Goal: Information Seeking & Learning: Check status

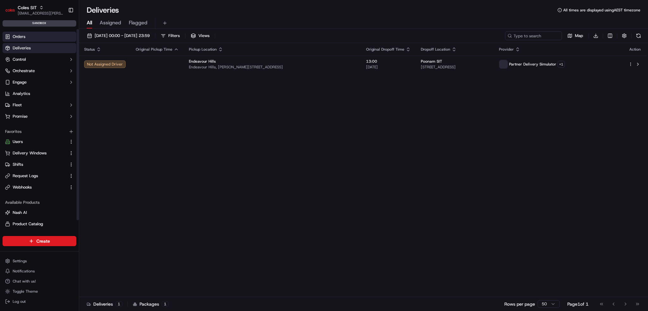
click at [28, 33] on link "Orders" at bounding box center [40, 37] width 74 height 10
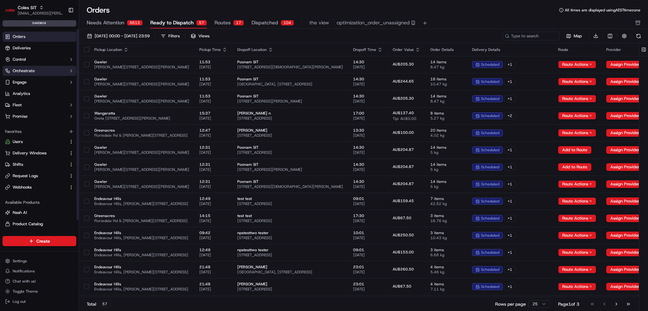
click at [35, 69] on button "Orchestrate" at bounding box center [40, 71] width 74 height 10
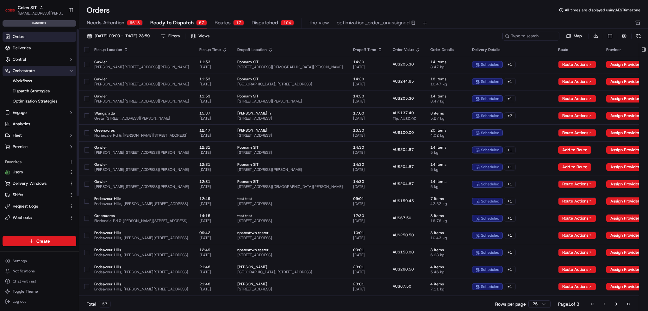
click at [35, 69] on button "Orchestrate" at bounding box center [40, 71] width 74 height 10
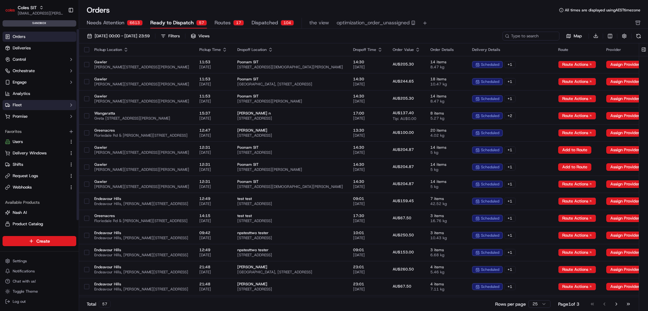
click at [38, 101] on button "Fleet" at bounding box center [40, 105] width 74 height 10
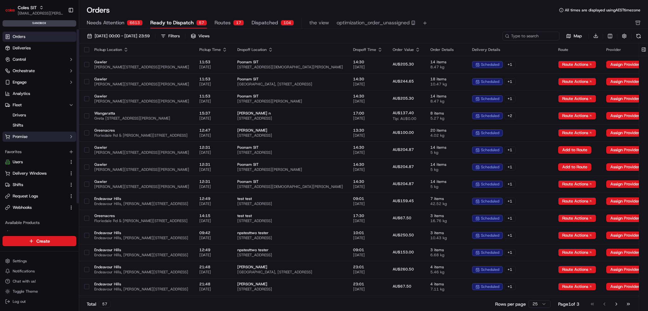
click at [38, 132] on button "Promise" at bounding box center [40, 137] width 74 height 10
click at [36, 145] on span "Delivery Windows" at bounding box center [30, 147] width 34 height 6
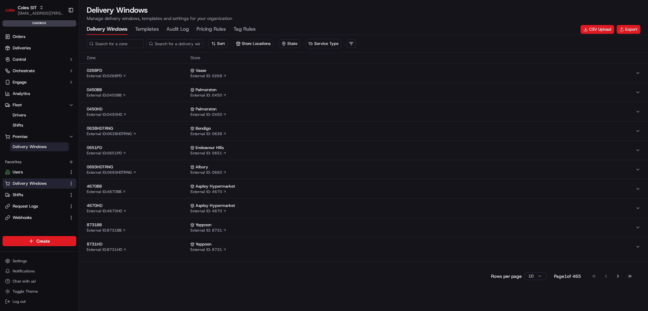
click at [215, 27] on Rules "Pricing Rules" at bounding box center [211, 29] width 29 height 11
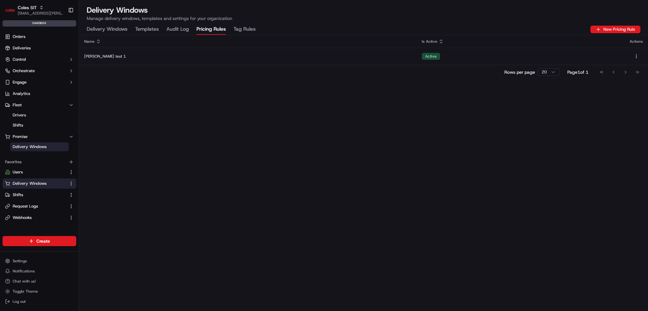
click at [274, 28] on div "Delivery Windows Templates Audit Log Pricing Rules Tag Rules New Pricing Rule" at bounding box center [364, 29] width 554 height 11
click at [254, 26] on Rules "Tag Rules" at bounding box center [245, 29] width 22 height 11
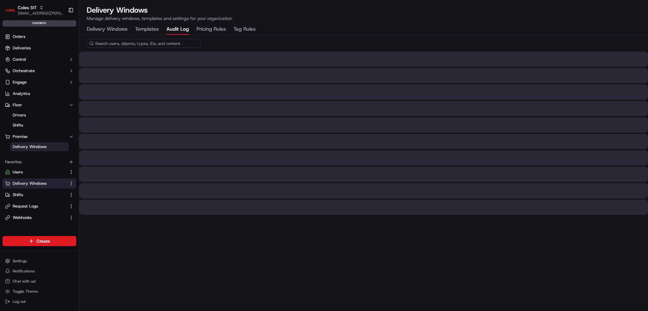
click at [178, 26] on Log "Audit Log" at bounding box center [177, 29] width 22 height 11
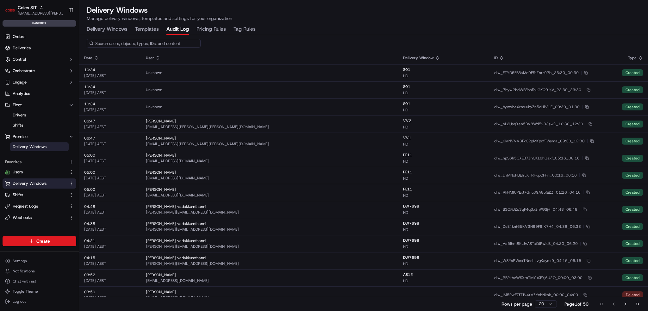
click at [149, 32] on button "Templates" at bounding box center [147, 29] width 24 height 11
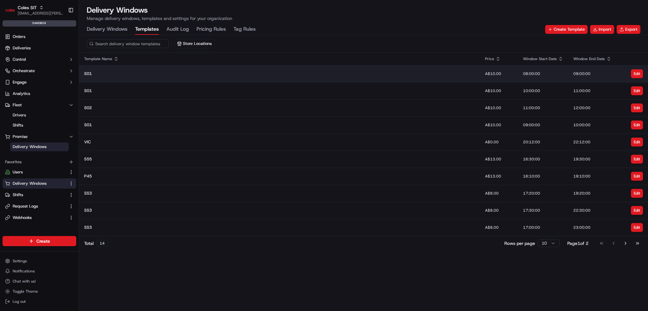
click at [155, 69] on td "S01" at bounding box center [279, 73] width 401 height 17
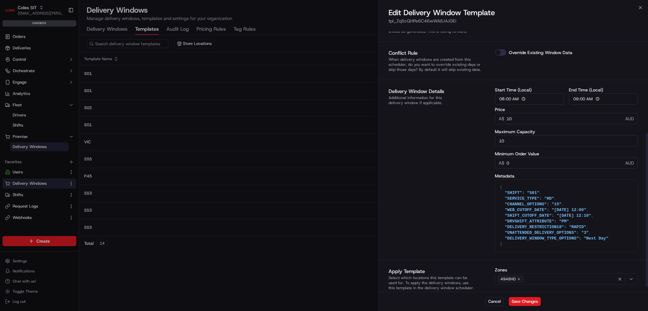
scroll to position [179, 0]
drag, startPoint x: 557, startPoint y: 247, endPoint x: 476, endPoint y: 188, distance: 100.2
click at [476, 188] on div "Delivery Window Details Additional information for this delivery window if appl…" at bounding box center [513, 170] width 249 height 165
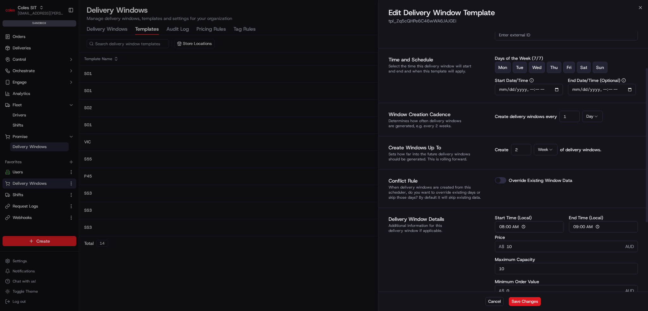
scroll to position [0, 0]
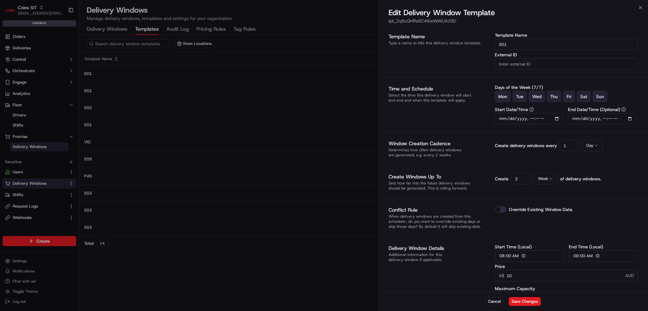
click at [486, 3] on div "Close Edit Delivery Window Template tpl_Zq5cQHPe6C46wWA6JAJGEi Template Name Ty…" at bounding box center [513, 155] width 270 height 311
click at [486, 8] on icon "button" at bounding box center [640, 7] width 5 height 5
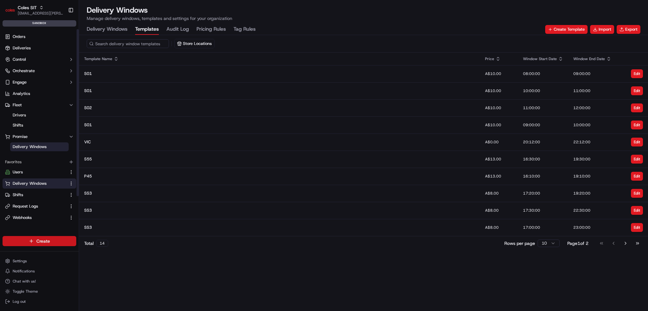
click at [41, 243] on html "Coles SIT ben.ellis@coles.com.au Toggle Sidebar sandbox Orders Deliveries Contr…" at bounding box center [324, 155] width 648 height 311
click at [120, 250] on link "CSV Upload" at bounding box center [114, 275] width 71 height 11
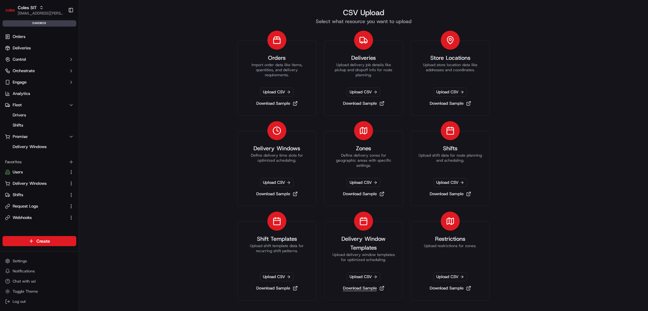
click at [367, 250] on link "Download Sample" at bounding box center [364, 288] width 47 height 9
drag, startPoint x: 33, startPoint y: 144, endPoint x: 63, endPoint y: 129, distance: 34.1
click at [33, 144] on span "Delivery Windows" at bounding box center [30, 147] width 34 height 6
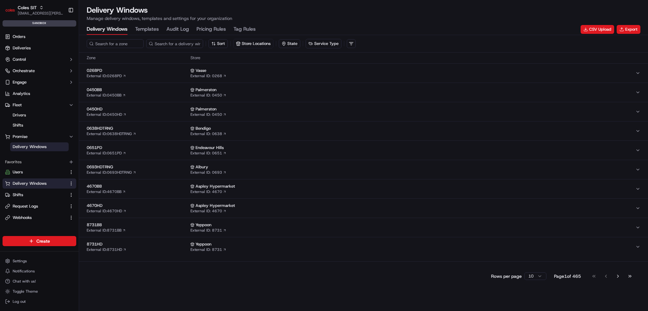
click at [148, 28] on button "Templates" at bounding box center [147, 29] width 24 height 11
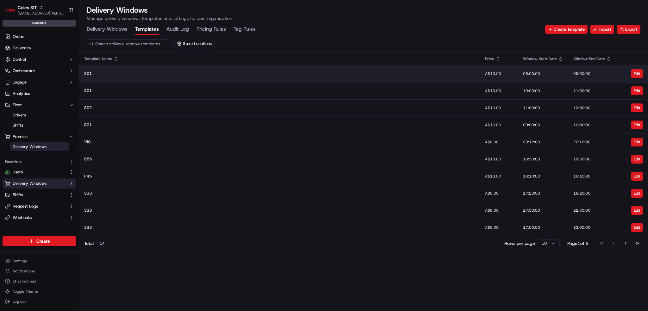
click at [86, 73] on span "S01" at bounding box center [88, 74] width 8 height 6
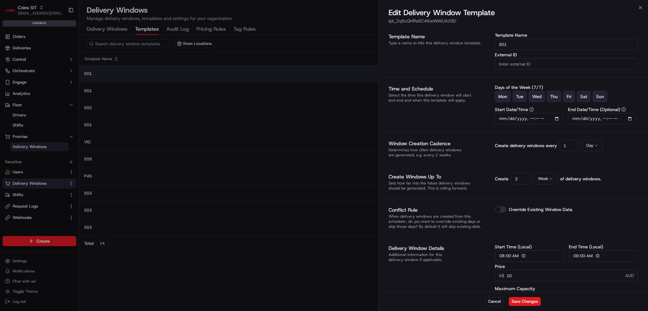
click at [86, 73] on div at bounding box center [324, 155] width 648 height 311
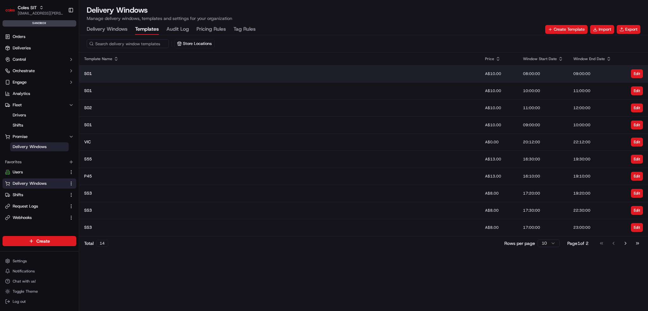
click at [86, 73] on span "S01" at bounding box center [88, 74] width 8 height 6
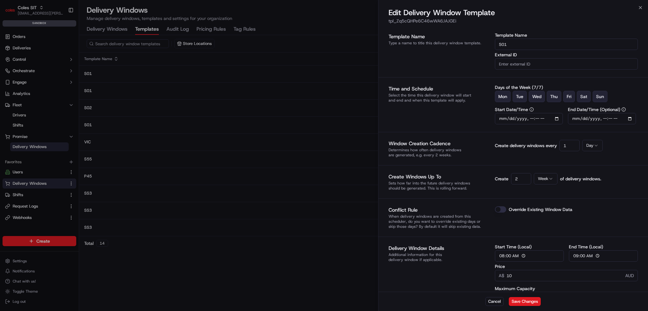
drag, startPoint x: 34, startPoint y: 35, endPoint x: 29, endPoint y: 38, distance: 5.7
click at [34, 35] on div at bounding box center [324, 155] width 648 height 311
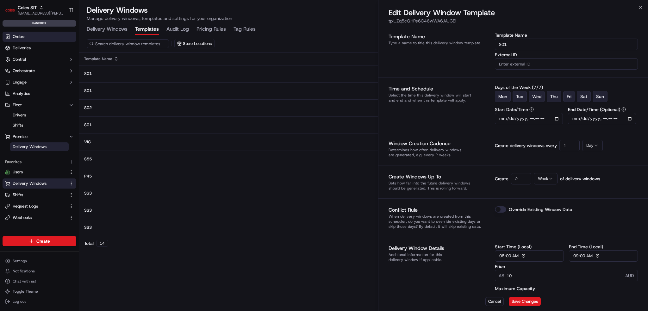
click at [21, 39] on span "Orders" at bounding box center [19, 37] width 13 height 6
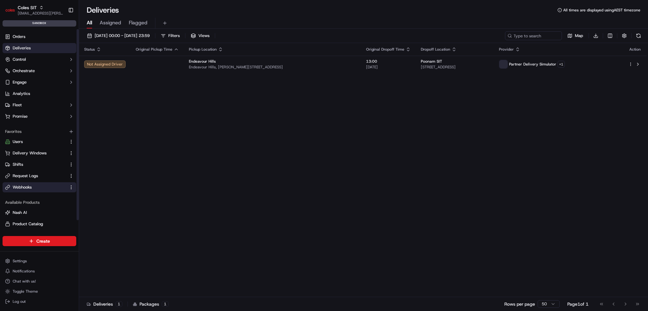
click at [32, 187] on span "Webhooks" at bounding box center [22, 188] width 19 height 6
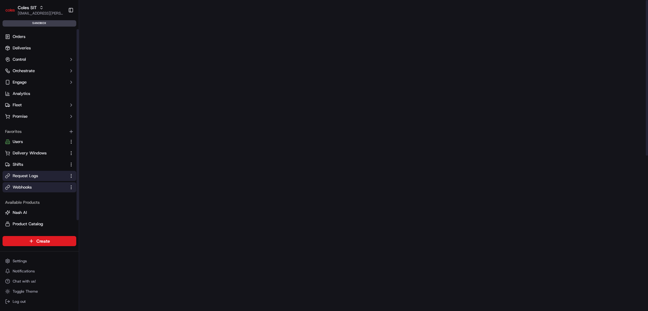
click at [42, 177] on link "Request Logs" at bounding box center [35, 176] width 61 height 6
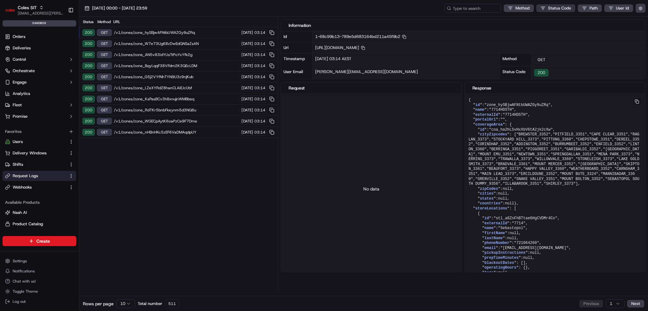
click at [554, 9] on html "Coles SIT ben.ellis@coles.com.au Toggle Sidebar sandbox Orders Deliveries Contr…" at bounding box center [324, 155] width 648 height 311
click at [22, 10] on html "Coles SIT ben.ellis@coles.com.au Toggle Sidebar sandbox Orders Deliveries Contr…" at bounding box center [324, 155] width 648 height 311
click at [44, 11] on span "[EMAIL_ADDRESS][PERSON_NAME][PERSON_NAME][DOMAIN_NAME]" at bounding box center [40, 13] width 45 height 5
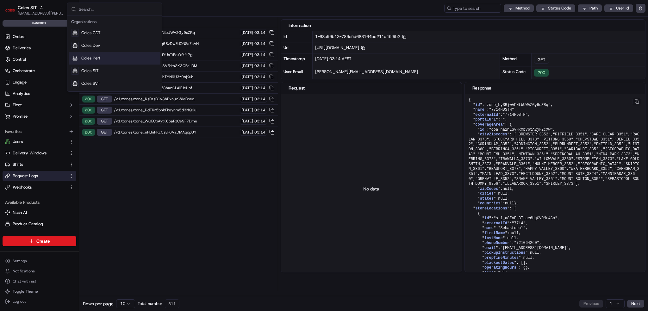
click at [92, 61] on div "Coles Perf" at bounding box center [115, 58] width 92 height 13
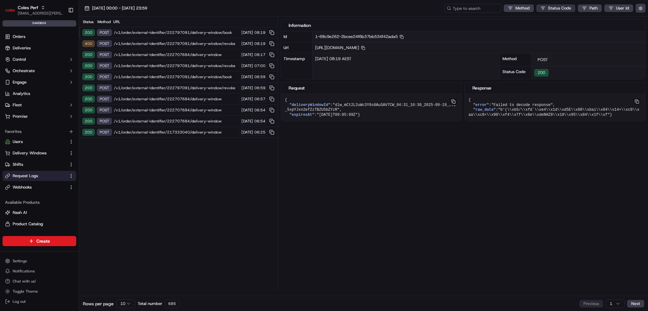
click at [550, 9] on html "Coles Perf ben.ellis@coles.com.au Toggle Sidebar sandbox Orders Deliveries Cont…" at bounding box center [324, 155] width 648 height 311
click at [537, 22] on div "400 510" at bounding box center [556, 19] width 75 height 11
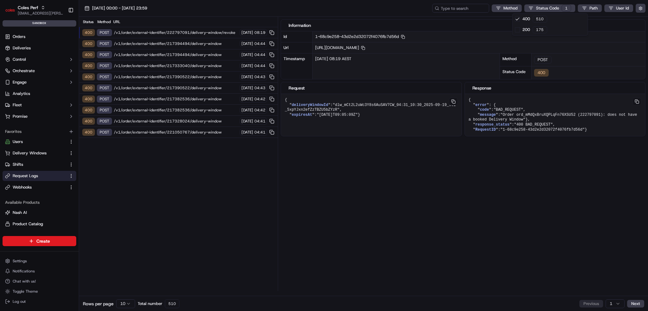
click at [141, 45] on html "Coles Perf ben.ellis@coles.com.au Toggle Sidebar sandbox Orders Deliveries Cont…" at bounding box center [324, 155] width 648 height 311
click at [137, 45] on span "/v1/order/external-identifier/217394494/delivery-window" at bounding box center [176, 43] width 124 height 5
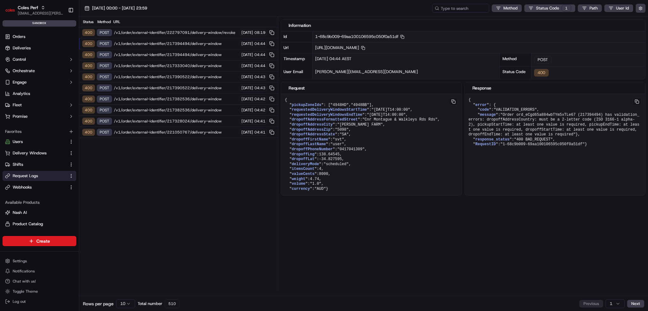
click at [136, 55] on span "/v1/order/external-identifier/217394494/delivery-window" at bounding box center [176, 54] width 124 height 5
click at [554, 9] on html "Coles Perf ben.ellis@coles.com.au Toggle Sidebar sandbox Orders Deliveries Cont…" at bounding box center [324, 155] width 648 height 311
click at [541, 20] on div "510" at bounding box center [540, 19] width 15 height 7
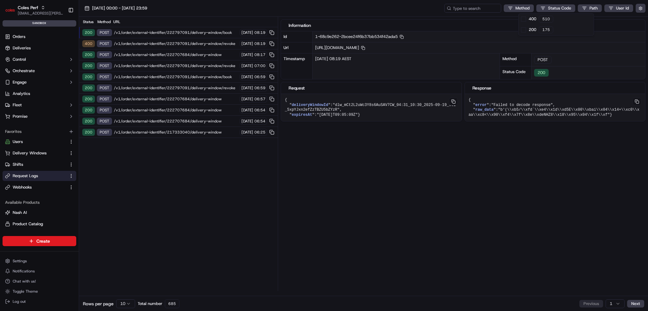
click at [318, 9] on html "Coles Perf ben.ellis@coles.com.au Toggle Sidebar sandbox Orders Deliveries Cont…" at bounding box center [324, 155] width 648 height 311
click at [123, 12] on button "17/09/2025 00:00 - 17/09/2025 23:59" at bounding box center [116, 8] width 68 height 9
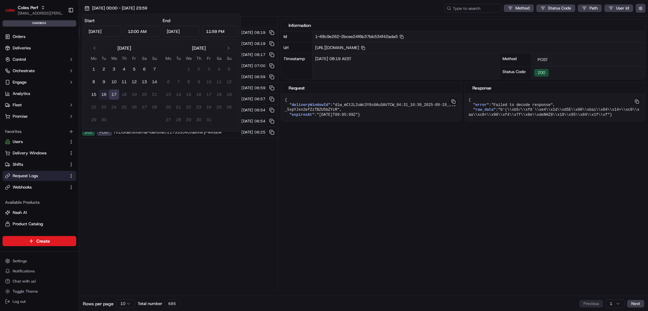
click at [104, 91] on button "16" at bounding box center [104, 95] width 10 height 10
type input "Sep 16, 2025"
click at [112, 93] on button "17" at bounding box center [114, 95] width 10 height 10
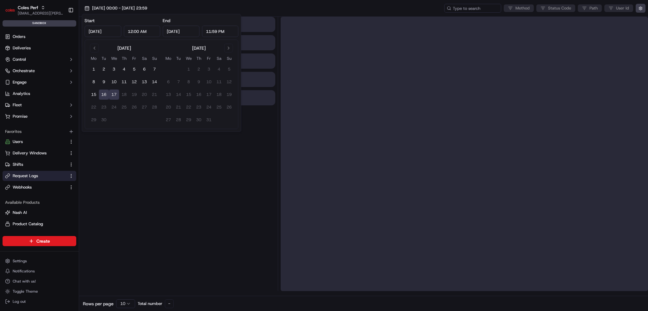
type input "Sep 17, 2025"
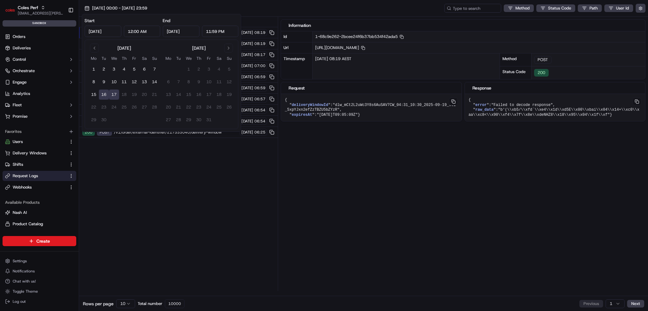
click at [338, 10] on div "16/09/2025 00:00 - 17/09/2025 23:59 Method Status Code Path User Id" at bounding box center [363, 8] width 569 height 17
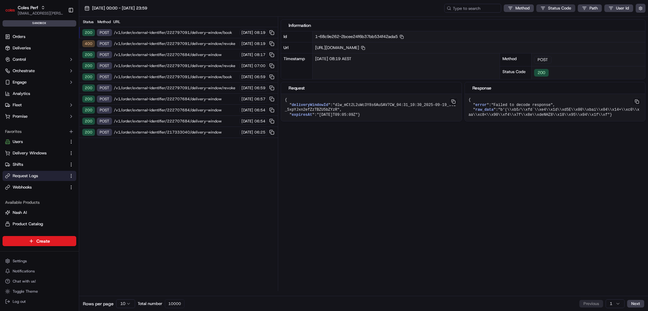
click at [559, 8] on html "Coles Perf ben.ellis@coles.com.au Toggle Sidebar sandbox Orders Deliveries Cont…" at bounding box center [324, 155] width 648 height 311
drag, startPoint x: 283, startPoint y: 15, endPoint x: 275, endPoint y: 15, distance: 7.3
click at [282, 15] on html "Coles Perf ben.ellis@coles.com.au Toggle Sidebar sandbox Orders Deliveries Cont…" at bounding box center [324, 155] width 648 height 311
click at [146, 9] on span "16/09/2025 00:00 - 17/09/2025 23:59" at bounding box center [119, 8] width 55 height 6
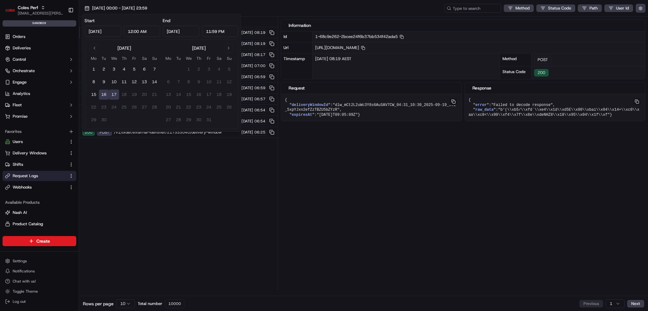
click at [138, 32] on input "12:00 AM" at bounding box center [142, 31] width 37 height 11
click at [151, 32] on input "12:00 AM" at bounding box center [142, 31] width 37 height 11
type input "12:00 PM"
click at [153, 198] on div "Status Method URL 200 POST /v1/order/external-identifier/222797091/delivery-win…" at bounding box center [178, 154] width 199 height 274
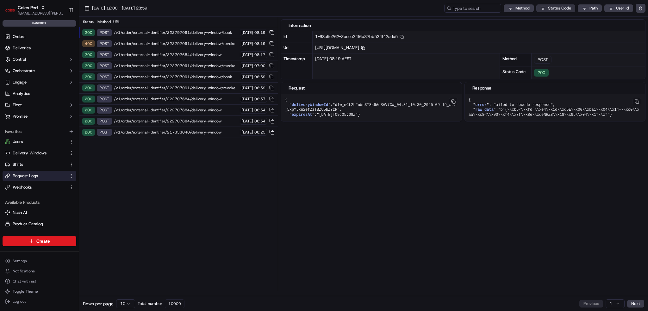
click at [558, 7] on html "Coles Perf ben.ellis@coles.com.au Toggle Sidebar sandbox Orders Deliveries Cont…" at bounding box center [324, 155] width 648 height 311
click at [129, 2] on div "16/09/2025 12:00 - 17/09/2025 23:59 Method Status Code Path User Id" at bounding box center [363, 8] width 569 height 17
click at [128, 9] on span "16/09/2025 12:00 - 17/09/2025 23:59" at bounding box center [119, 8] width 55 height 6
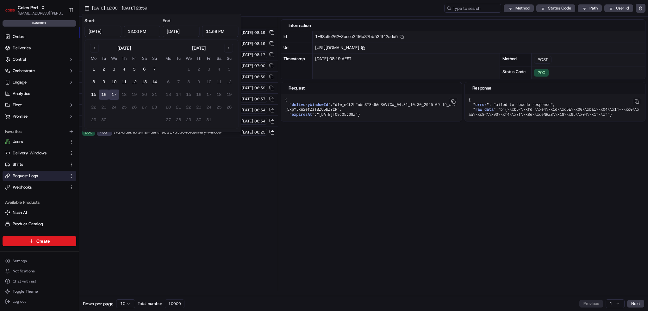
click at [151, 34] on input "12:00 PM" at bounding box center [142, 31] width 37 height 11
click at [131, 33] on input "12:00 PM" at bounding box center [142, 31] width 37 height 11
type input "4:00 PM"
click at [190, 177] on div "Status Method URL 200 POST /v1/order/external-identifier/222797091/delivery-win…" at bounding box center [178, 154] width 199 height 274
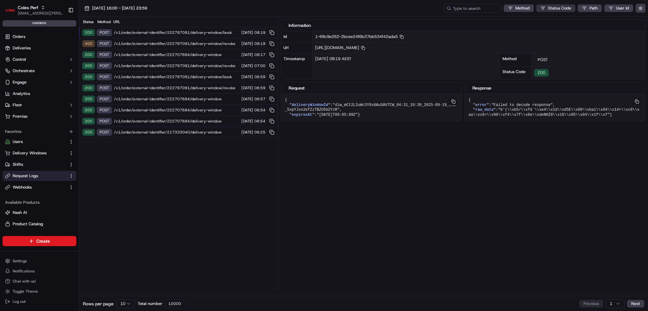
click at [549, 6] on html "Coles Perf ben.ellis@coles.com.au Toggle Sidebar sandbox Orders Deliveries Cont…" at bounding box center [324, 155] width 648 height 311
click at [125, 5] on button "16/09/2025 16:00 - 17/09/2025 23:59" at bounding box center [116, 8] width 68 height 9
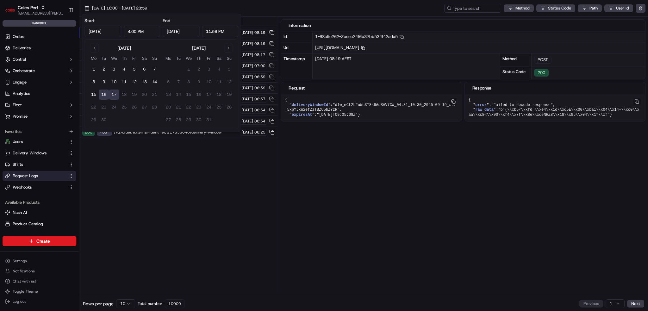
click at [151, 30] on input "4:00 PM" at bounding box center [142, 31] width 37 height 11
click at [134, 30] on input "4:00 PM" at bounding box center [142, 31] width 37 height 11
click at [130, 30] on input "4:00 PM" at bounding box center [142, 31] width 37 height 11
type input "6:00 PM"
click at [200, 222] on div "Status Method URL 200 POST /v1/order/external-identifier/222797091/delivery-win…" at bounding box center [178, 154] width 199 height 274
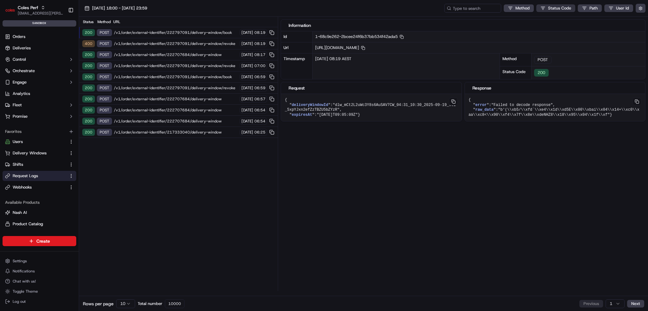
click at [554, 6] on html "Coles Perf ben.ellis@coles.com.au Toggle Sidebar sandbox Orders Deliveries Cont…" at bounding box center [324, 155] width 648 height 311
click at [553, 6] on html "Coles Perf ben.ellis@coles.com.au Toggle Sidebar sandbox Orders Deliveries Cont…" at bounding box center [324, 155] width 648 height 311
click at [120, 4] on button "16/09/2025 18:00 - 17/09/2025 23:59" at bounding box center [116, 8] width 68 height 9
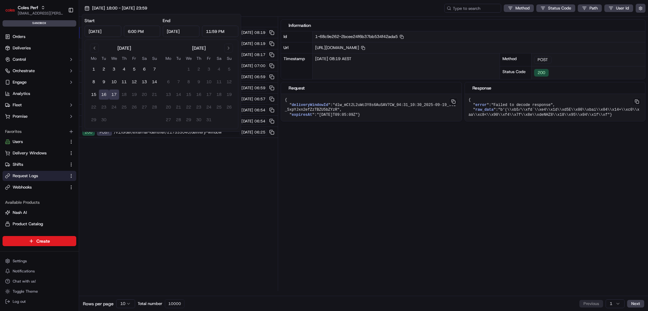
click at [175, 197] on div "Status Method URL 200 POST /v1/order/external-identifier/222797091/delivery-win…" at bounding box center [178, 154] width 199 height 274
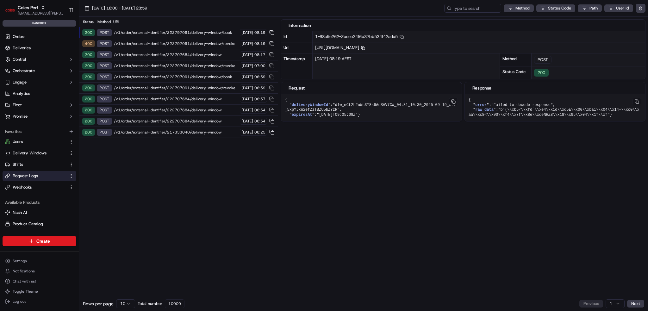
click at [108, 18] on div "Status Method URL" at bounding box center [178, 22] width 199 height 10
click at [115, 12] on button "16/09/2025 18:00 - 17/09/2025 23:59" at bounding box center [116, 8] width 68 height 9
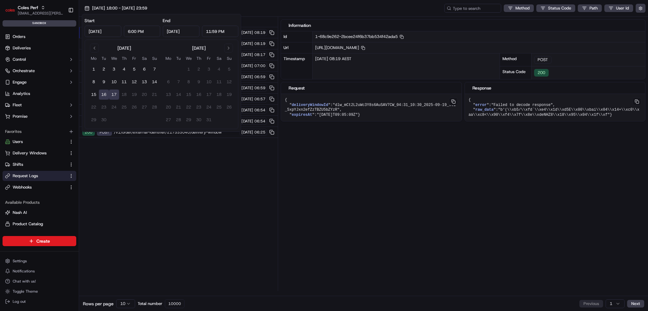
click at [116, 94] on button "17" at bounding box center [114, 95] width 10 height 10
type input "Sep 17, 2025"
type input "12:00 AM"
click at [116, 94] on button "17" at bounding box center [114, 95] width 10 height 10
click at [171, 199] on div "Status Method URL 200 POST /v1/order/external-identifier/222797091/delivery-win…" at bounding box center [178, 154] width 199 height 274
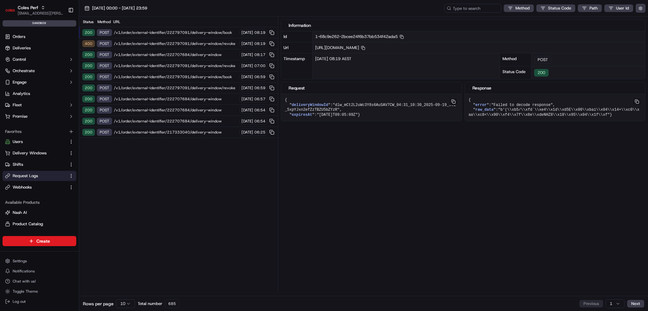
click at [260, 180] on div "Status Method URL 200 POST /v1/order/external-identifier/222797091/delivery-win…" at bounding box center [178, 154] width 199 height 274
click at [147, 6] on span "17/09/2025 00:00 - 17/09/2025 23:59" at bounding box center [119, 8] width 55 height 6
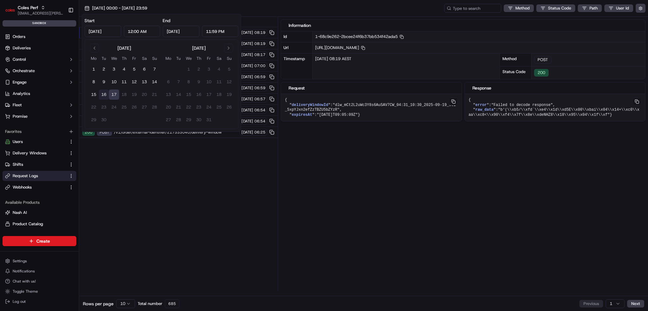
click at [101, 94] on button "16" at bounding box center [104, 95] width 10 height 10
type input "Sep 16, 2025"
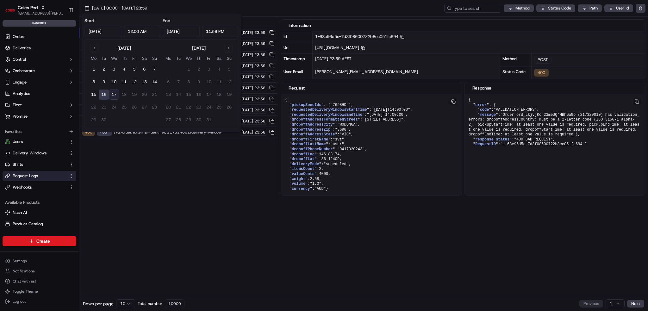
click at [144, 30] on input "12:00 AM" at bounding box center [142, 31] width 37 height 11
click at [115, 93] on button "17" at bounding box center [114, 95] width 10 height 10
type input "12:00 AM"
type input "Sep 17, 2025"
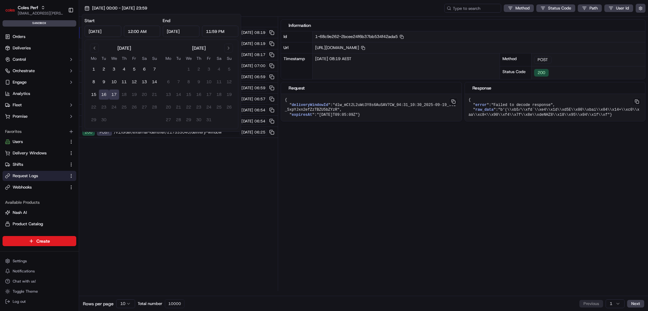
click at [146, 162] on div "Status Method URL 200 POST /v1/order/external-identifier/222797091/delivery-win…" at bounding box center [178, 154] width 199 height 274
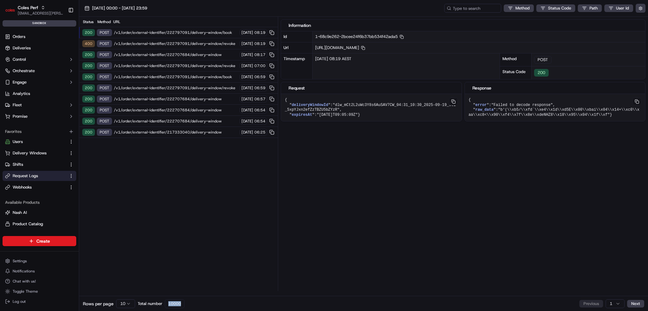
drag, startPoint x: 169, startPoint y: 302, endPoint x: 213, endPoint y: 305, distance: 44.1
click at [208, 305] on div "Rows per page 10 Total number 10000 Previous 1 Next" at bounding box center [363, 303] width 569 height 15
click at [232, 250] on div "Status Method URL 200 POST /v1/order/external-identifier/222797091/delivery-win…" at bounding box center [178, 154] width 199 height 274
click at [560, 5] on html "Coles Perf ben.ellis@coles.com.au Toggle Sidebar sandbox Orders Deliveries Cont…" at bounding box center [324, 155] width 648 height 311
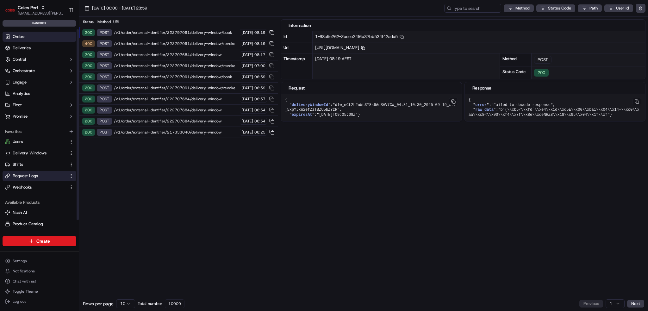
click at [38, 35] on link "Orders" at bounding box center [40, 37] width 74 height 10
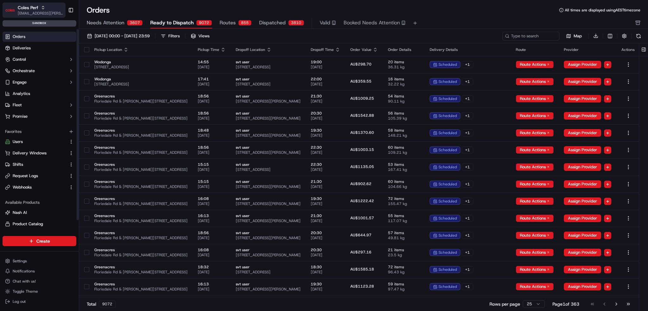
click at [48, 5] on div "Coles Perf" at bounding box center [40, 7] width 45 height 6
